Goal: Task Accomplishment & Management: Manage account settings

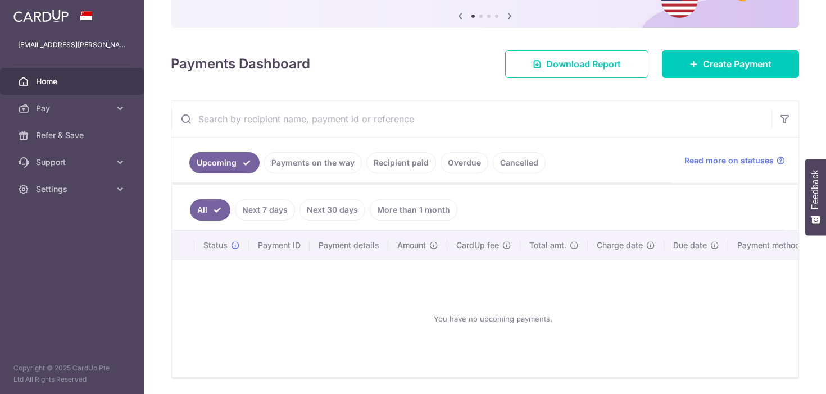
scroll to position [116, 0]
